Goal: Book appointment/travel/reservation

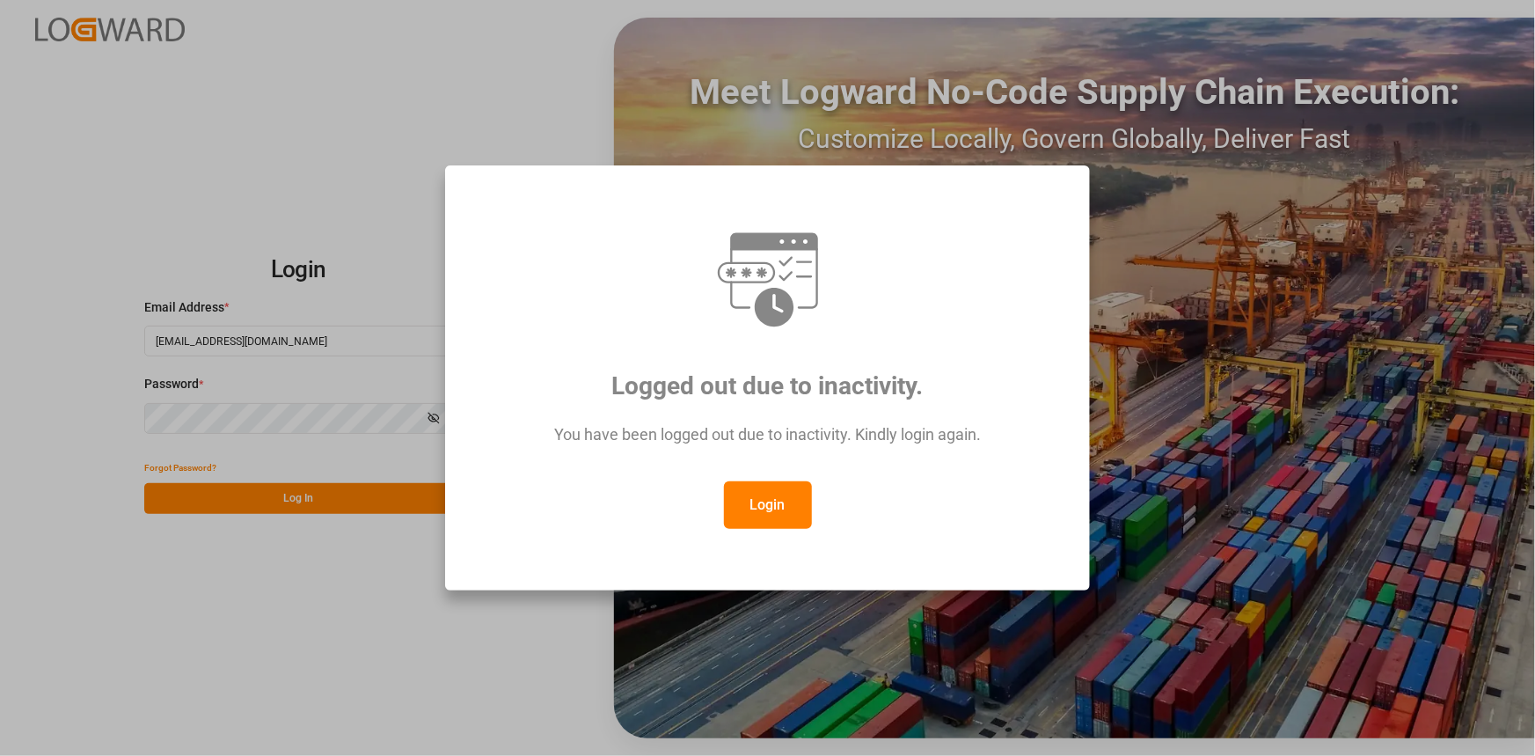
click at [751, 492] on button "Login" at bounding box center [768, 504] width 88 height 47
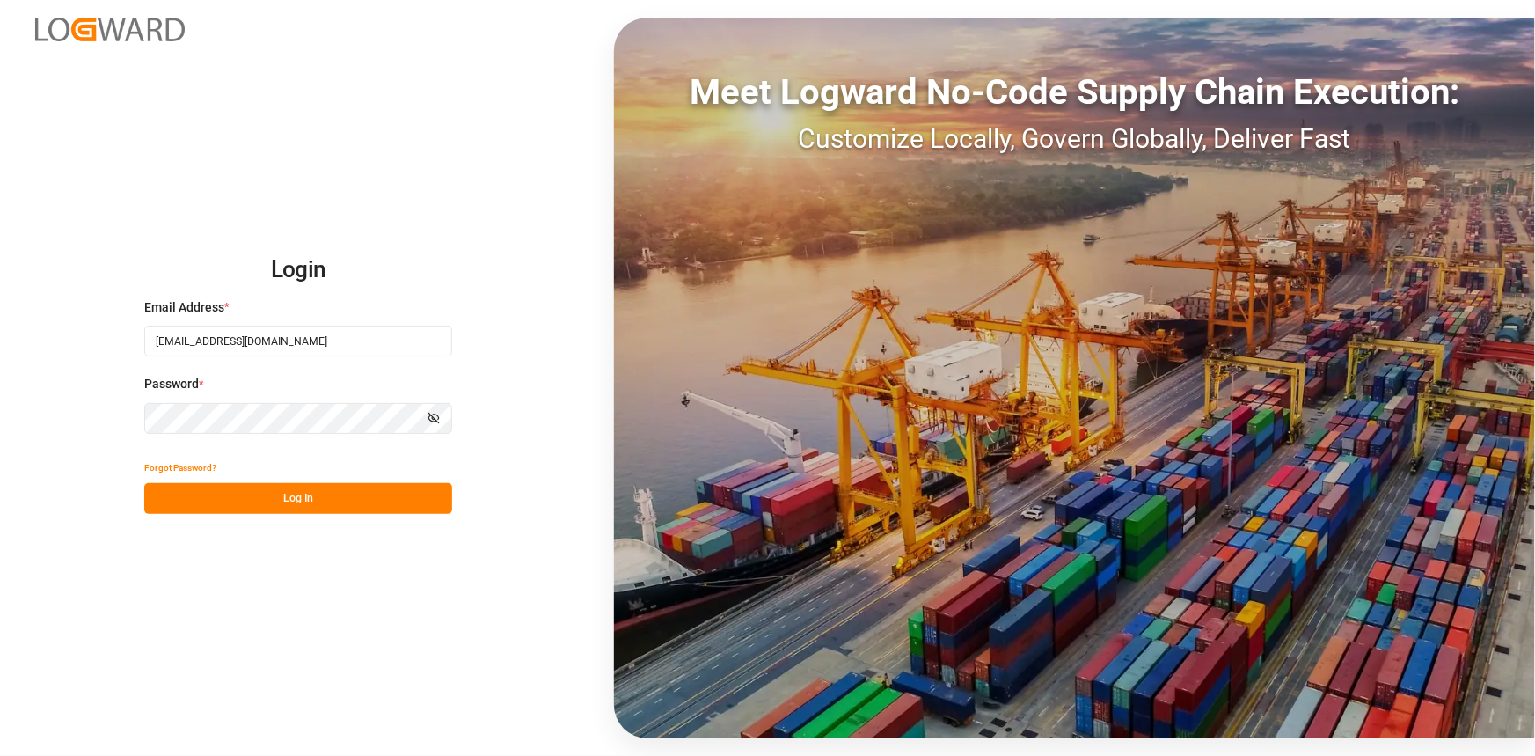
click at [418, 509] on button "Log In" at bounding box center [298, 498] width 308 height 31
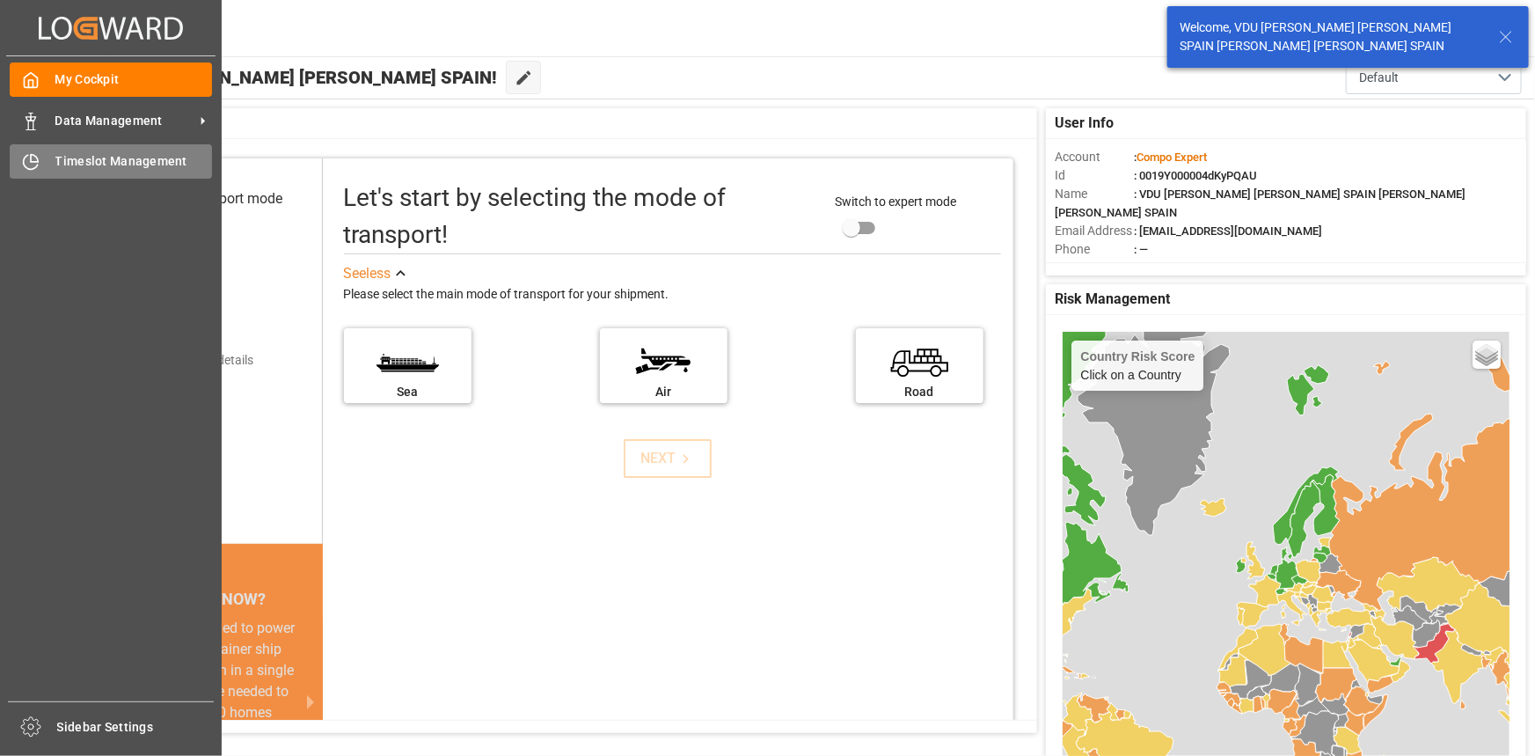
click at [107, 150] on div "Timeslot Management Timeslot Management" at bounding box center [111, 161] width 202 height 34
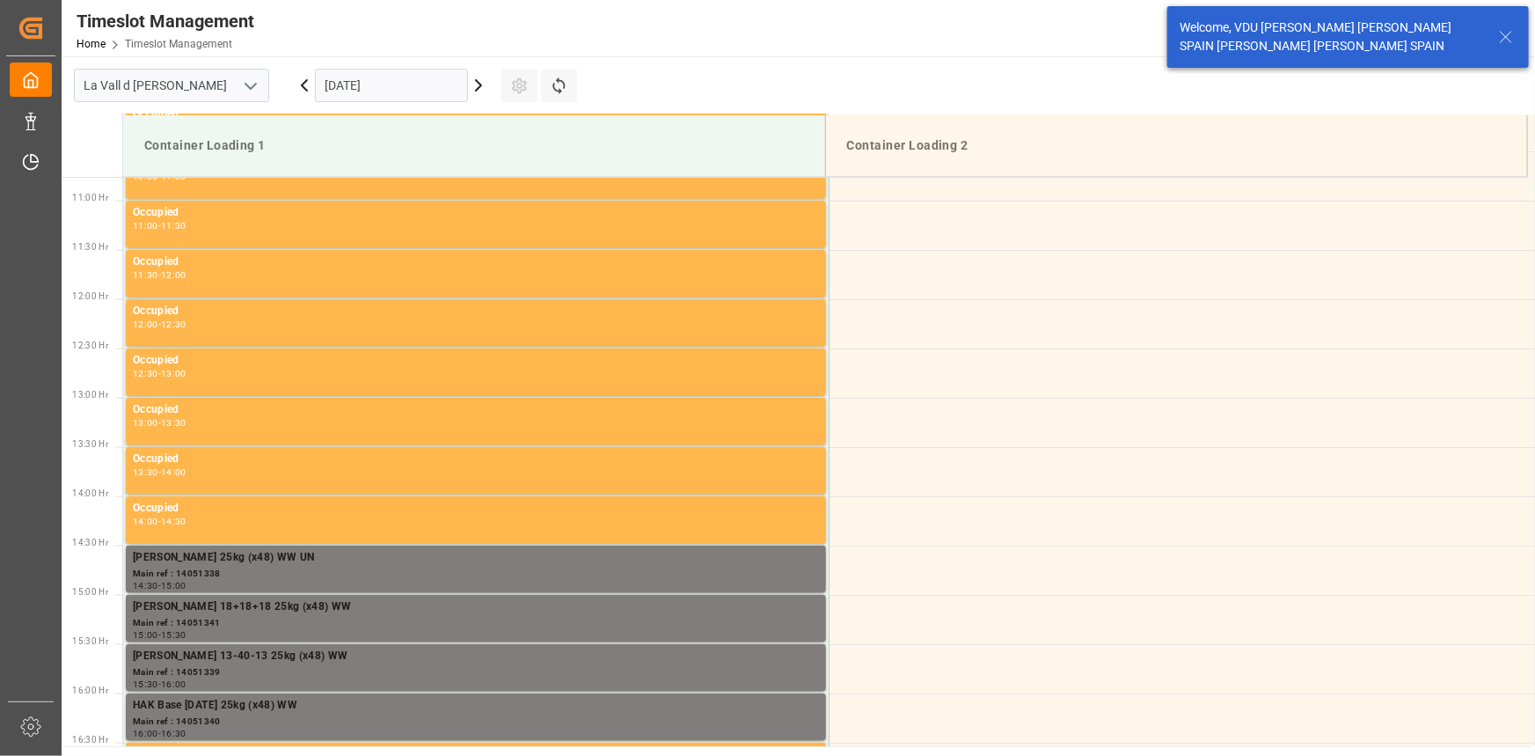
click at [358, 90] on input "[DATE]" at bounding box center [391, 85] width 153 height 33
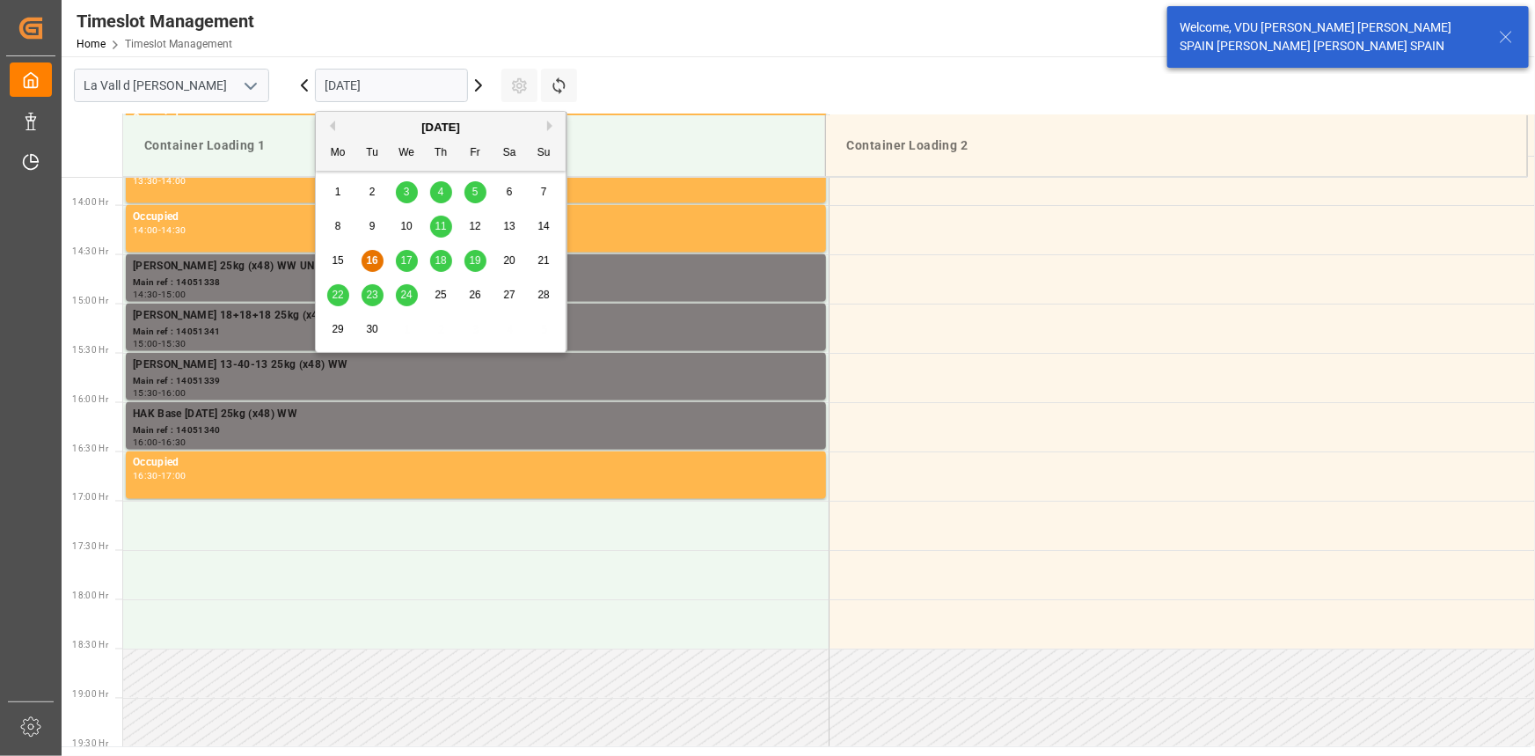
scroll to position [1368, 0]
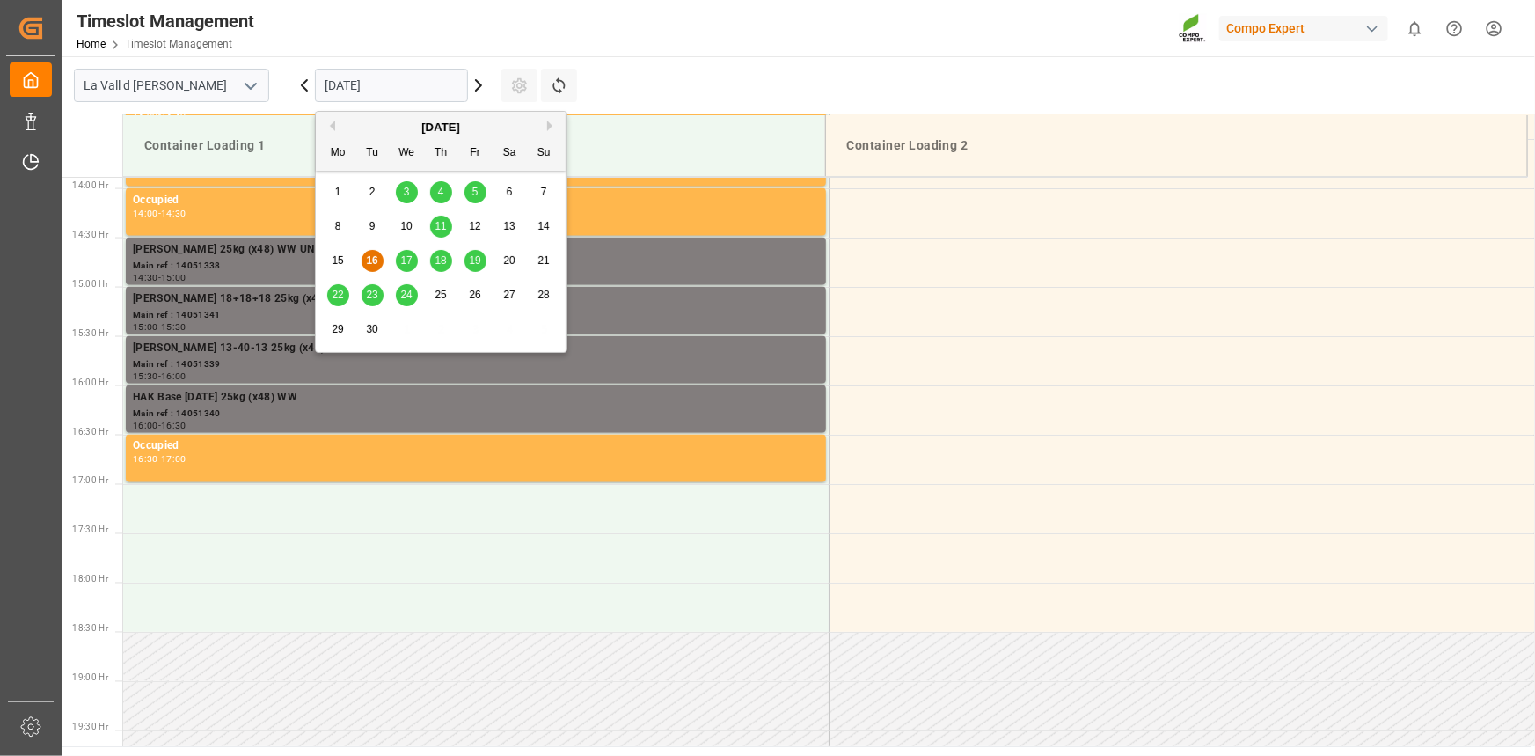
click at [382, 294] on div "23" at bounding box center [372, 295] width 22 height 21
